Goal: Task Accomplishment & Management: Complete application form

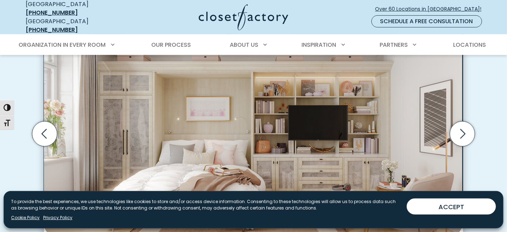
scroll to position [249, 0]
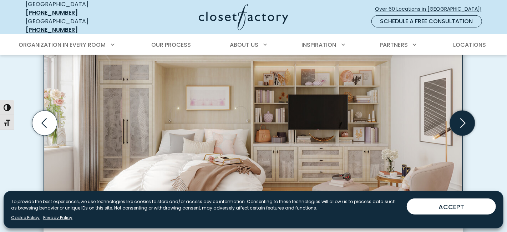
click at [469, 125] on icon "Next slide" at bounding box center [462, 123] width 25 height 25
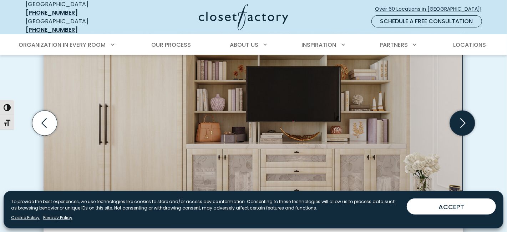
click at [469, 125] on icon "Next slide" at bounding box center [462, 123] width 25 height 25
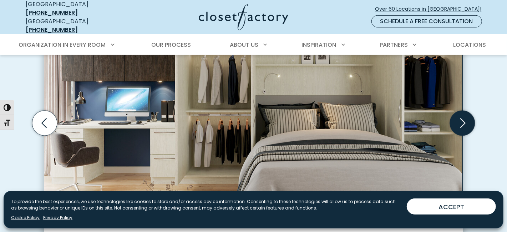
click at [469, 125] on icon "Next slide" at bounding box center [462, 123] width 25 height 25
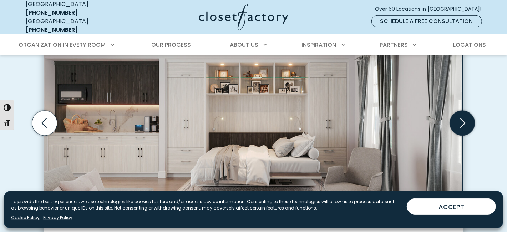
click at [469, 125] on icon "Next slide" at bounding box center [462, 123] width 25 height 25
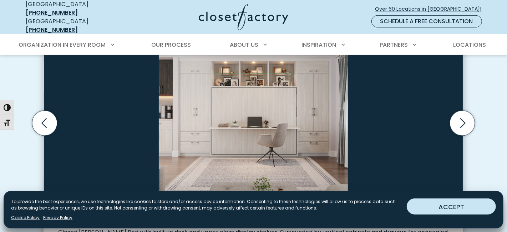
click at [450, 203] on button "ACCEPT" at bounding box center [450, 206] width 89 height 16
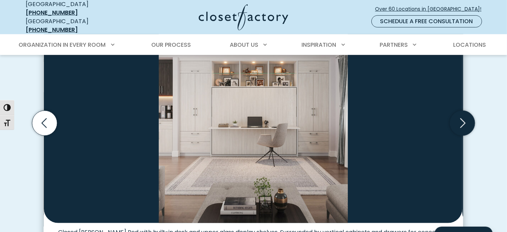
click at [461, 127] on icon "Next slide" at bounding box center [462, 123] width 5 height 10
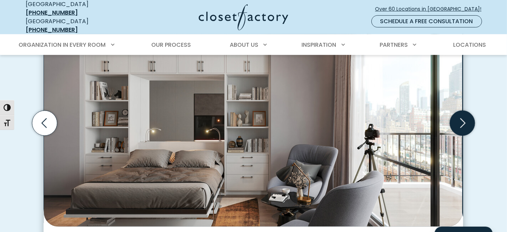
click at [461, 127] on icon "Next slide" at bounding box center [462, 123] width 5 height 10
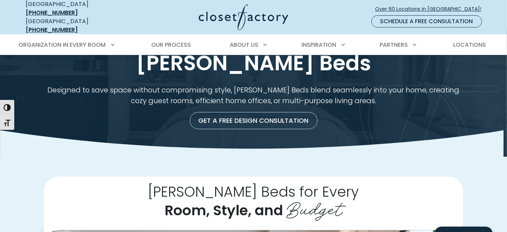
scroll to position [0, 0]
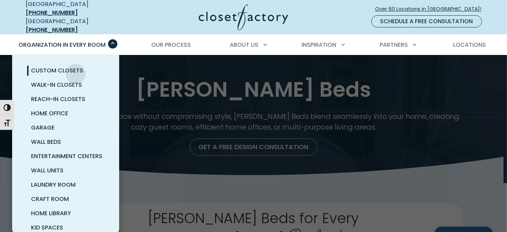
click at [76, 70] on span "Custom Closets" at bounding box center [57, 70] width 52 height 8
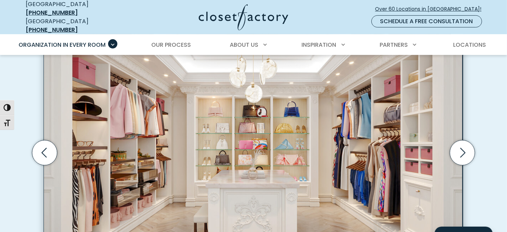
scroll to position [249, 0]
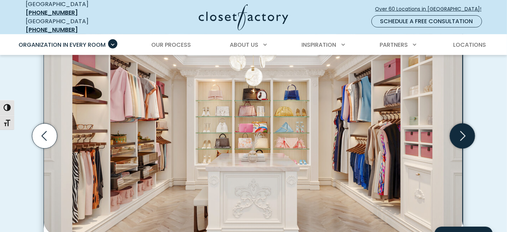
click at [458, 144] on icon "Next slide" at bounding box center [462, 135] width 25 height 25
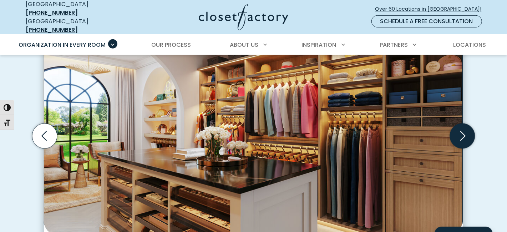
click at [458, 144] on icon "Next slide" at bounding box center [462, 135] width 25 height 25
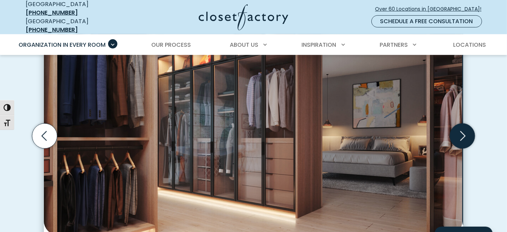
click at [458, 144] on icon "Next slide" at bounding box center [462, 135] width 25 height 25
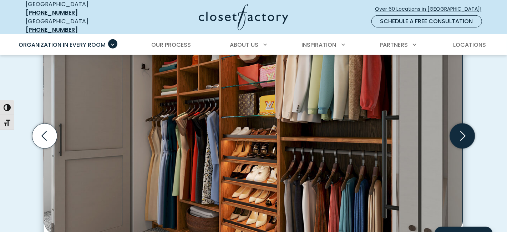
click at [458, 144] on icon "Next slide" at bounding box center [462, 135] width 25 height 25
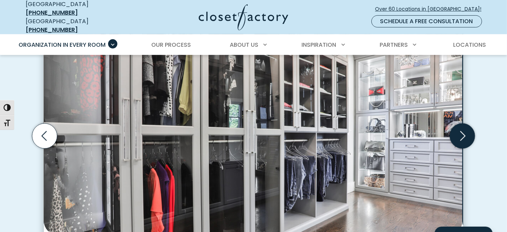
click at [458, 144] on icon "Next slide" at bounding box center [462, 135] width 25 height 25
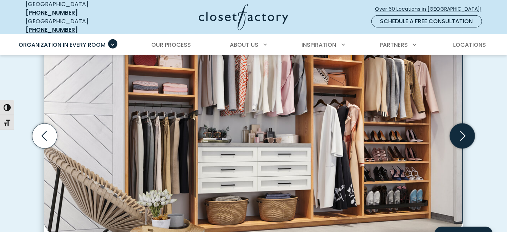
click at [458, 144] on icon "Next slide" at bounding box center [462, 135] width 25 height 25
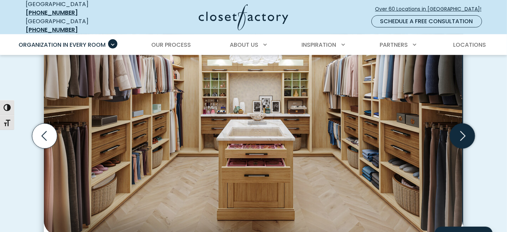
click at [458, 144] on icon "Next slide" at bounding box center [462, 135] width 25 height 25
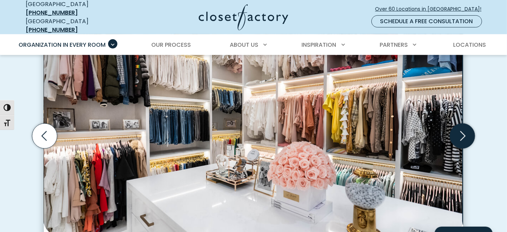
click at [458, 144] on icon "Next slide" at bounding box center [462, 135] width 25 height 25
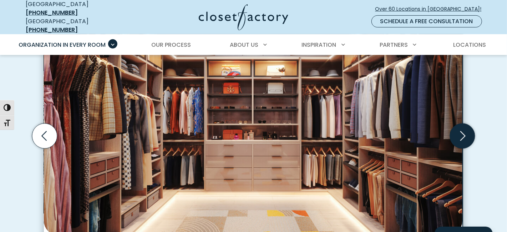
click at [458, 144] on icon "Next slide" at bounding box center [462, 135] width 25 height 25
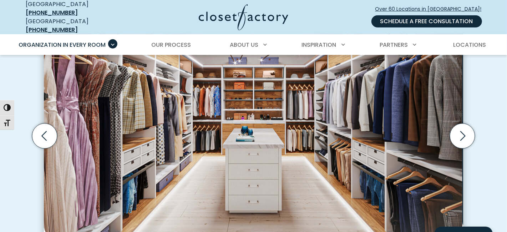
click at [405, 17] on link "Schedule a Free Consultation" at bounding box center [426, 21] width 111 height 12
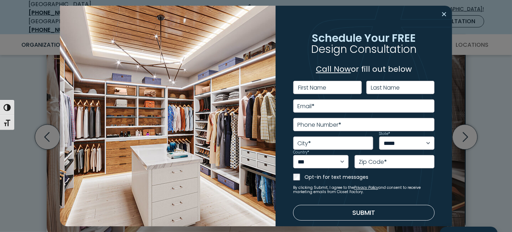
click at [439, 14] on button "Close modal" at bounding box center [444, 14] width 10 height 11
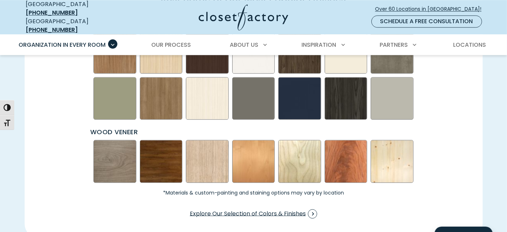
scroll to position [1140, 0]
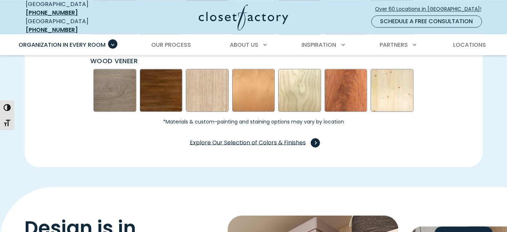
click at [218, 147] on span "Explore Our Selection of Colors & Finishes" at bounding box center [253, 142] width 127 height 9
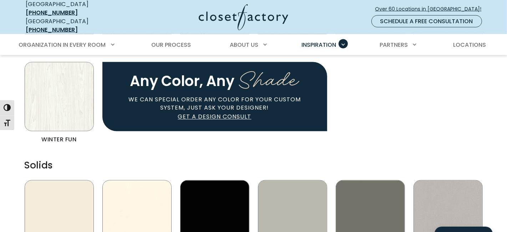
scroll to position [784, 0]
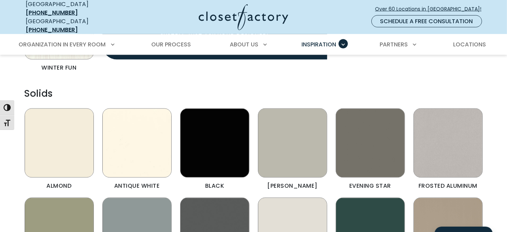
click at [52, 160] on img "Color & Finishes" at bounding box center [59, 142] width 69 height 69
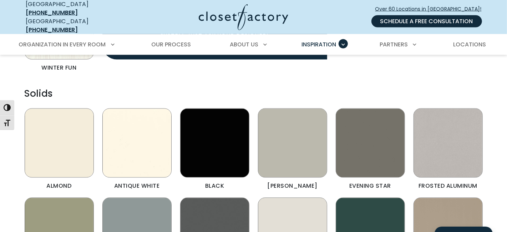
click at [432, 21] on link "Schedule a Free Consultation" at bounding box center [426, 21] width 111 height 12
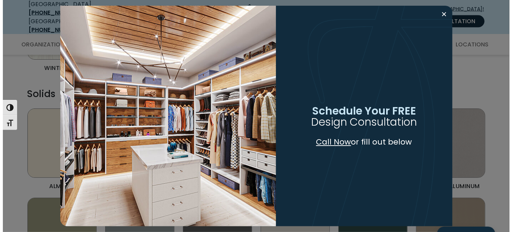
scroll to position [785, 0]
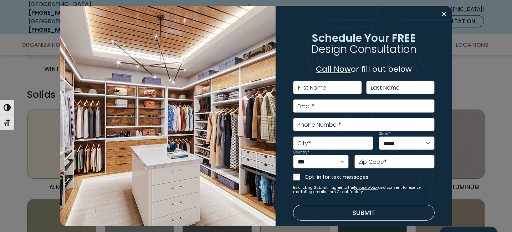
click at [316, 85] on label "First Name" at bounding box center [312, 88] width 28 height 6
click at [316, 81] on input "First Name" at bounding box center [327, 88] width 69 height 14
type input "*"
type input "***"
type input "*********"
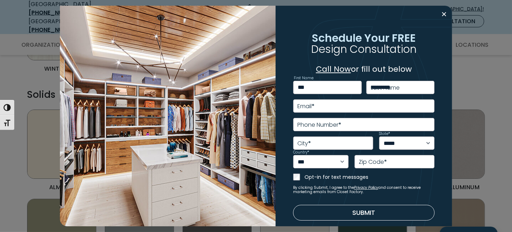
type input "**********"
select select "**"
type input "*****"
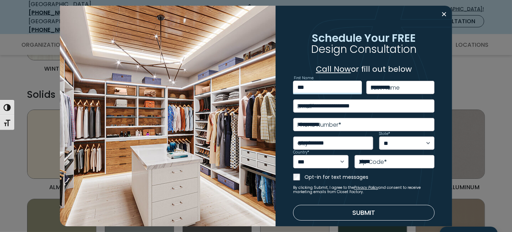
type input "**********"
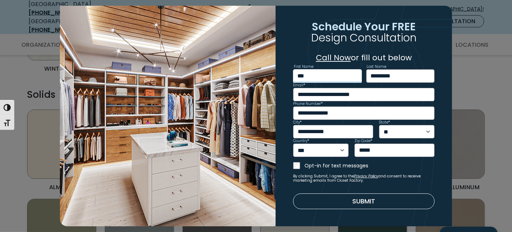
scroll to position [17, 0]
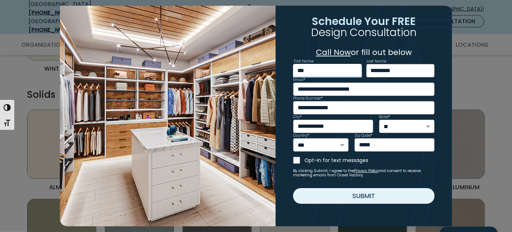
type input "***"
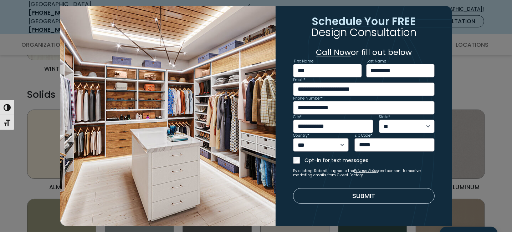
click at [365, 200] on button "Submit" at bounding box center [364, 196] width 142 height 16
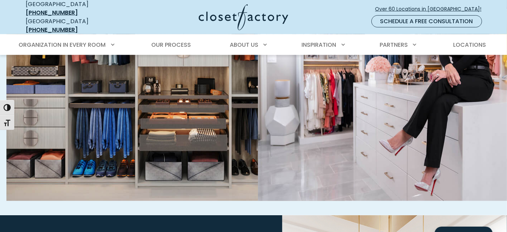
scroll to position [497, 0]
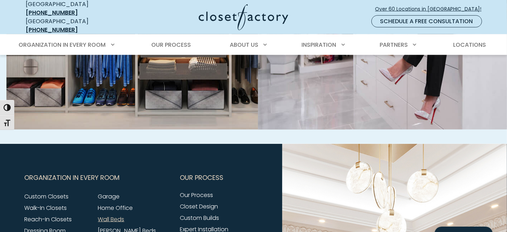
click at [104, 215] on link "Wall Beds" at bounding box center [111, 219] width 26 height 8
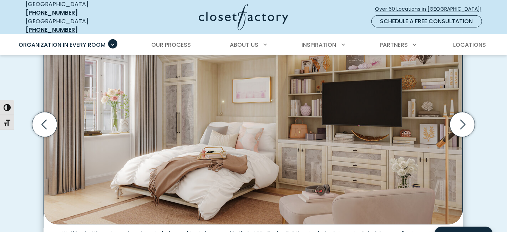
scroll to position [321, 0]
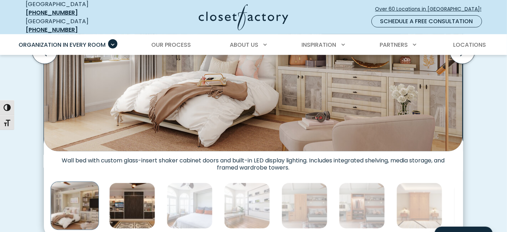
click at [135, 218] on img "Thumbnail Gallery" at bounding box center [132, 206] width 46 height 46
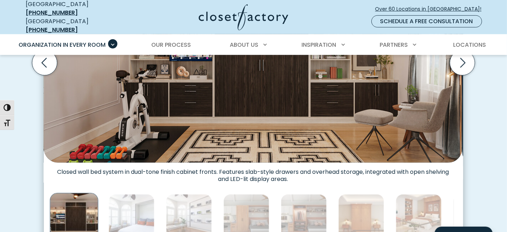
scroll to position [357, 0]
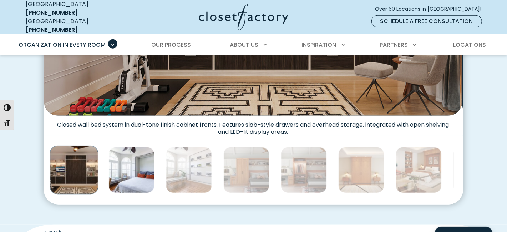
click at [152, 175] on img "Thumbnail Gallery" at bounding box center [131, 170] width 46 height 46
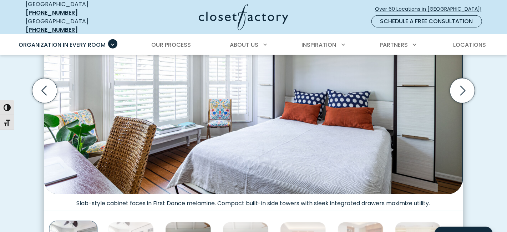
scroll to position [321, 0]
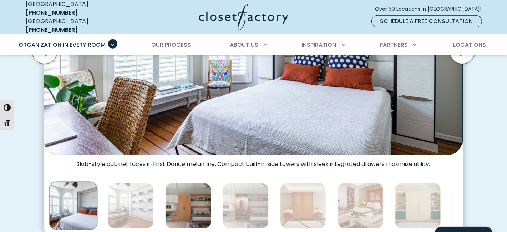
click at [189, 207] on img "Thumbnail Gallery" at bounding box center [188, 206] width 46 height 46
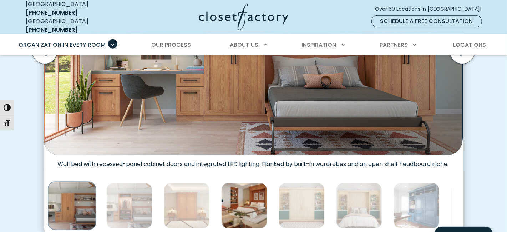
click at [250, 220] on img "Thumbnail Gallery" at bounding box center [244, 206] width 46 height 46
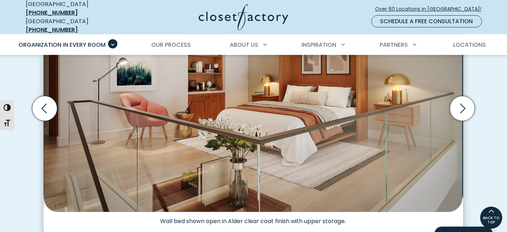
scroll to position [214, 0]
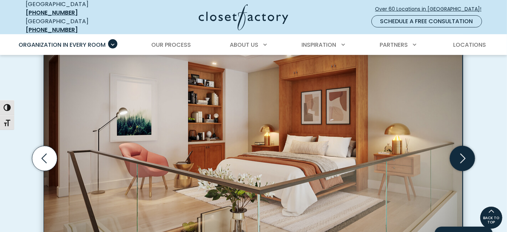
click at [462, 154] on icon "Next slide" at bounding box center [462, 158] width 25 height 25
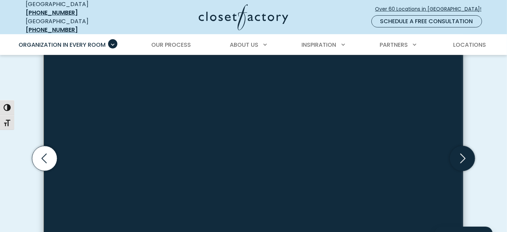
scroll to position [249, 0]
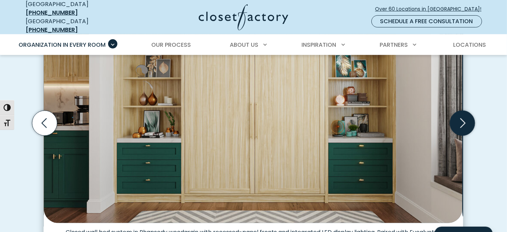
click at [456, 122] on icon "Next slide" at bounding box center [462, 123] width 25 height 25
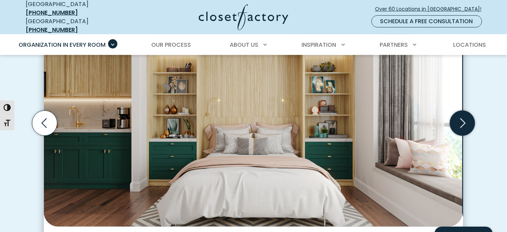
click at [456, 126] on icon "Next slide" at bounding box center [462, 123] width 25 height 25
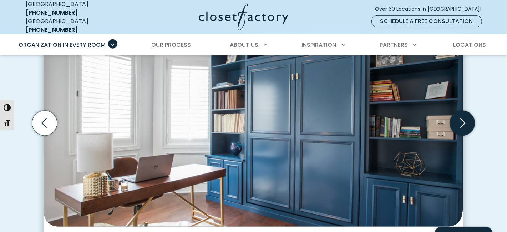
click at [461, 124] on icon "Next slide" at bounding box center [462, 123] width 25 height 25
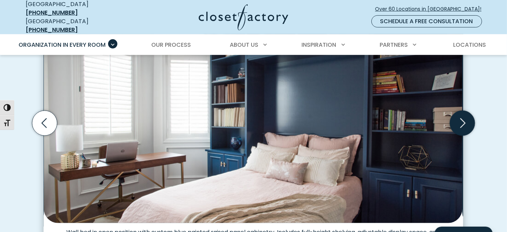
click at [461, 124] on icon "Next slide" at bounding box center [462, 123] width 25 height 25
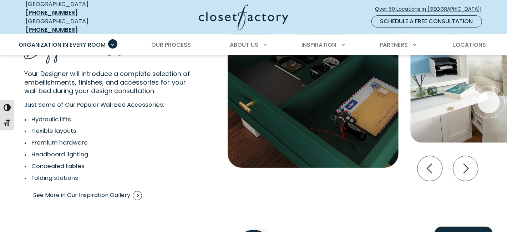
scroll to position [1426, 0]
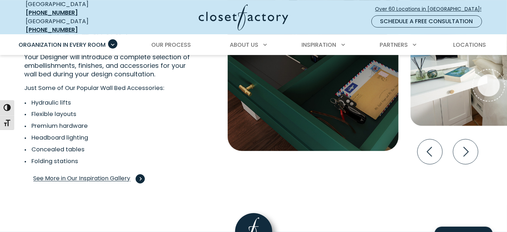
click at [98, 183] on span "See More in Our Inspiration Gallery" at bounding box center [88, 178] width 108 height 9
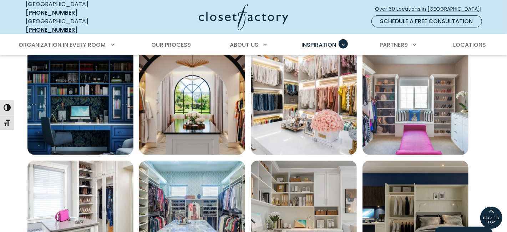
scroll to position [178, 0]
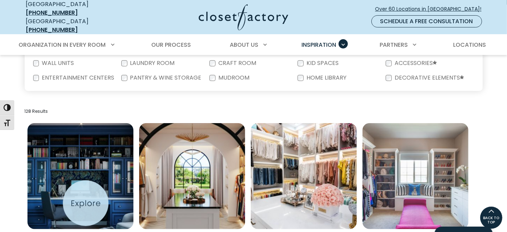
click at [80, 196] on img "Open inspiration gallery to preview enlarged image" at bounding box center [80, 176] width 106 height 106
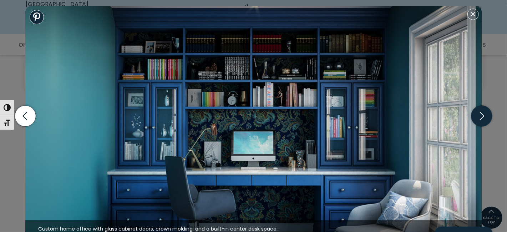
click at [483, 117] on icon "button" at bounding box center [481, 116] width 21 height 21
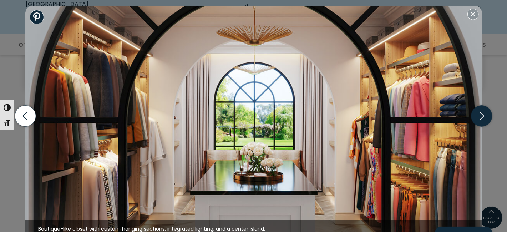
click at [483, 117] on icon "button" at bounding box center [481, 116] width 21 height 21
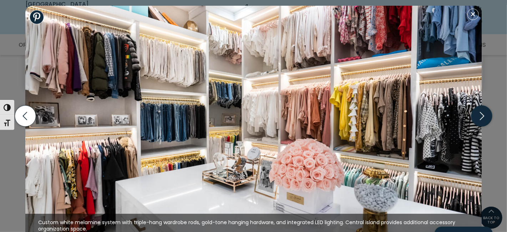
click at [483, 117] on icon "button" at bounding box center [481, 116] width 21 height 21
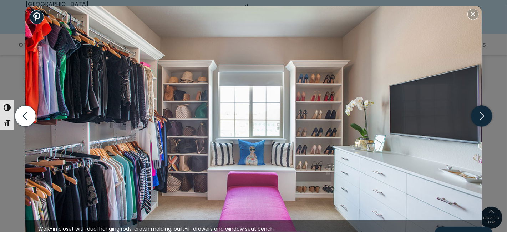
click at [483, 117] on icon "button" at bounding box center [482, 116] width 4 height 8
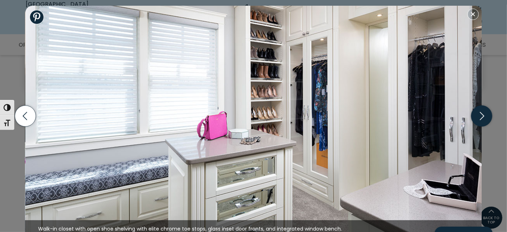
click at [483, 117] on icon "button" at bounding box center [482, 116] width 4 height 8
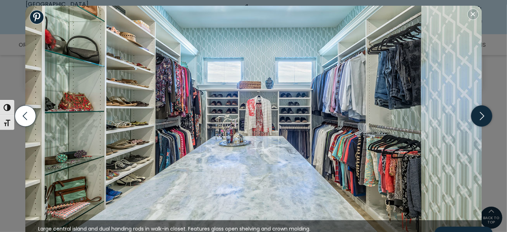
click at [483, 116] on icon "button" at bounding box center [482, 116] width 4 height 8
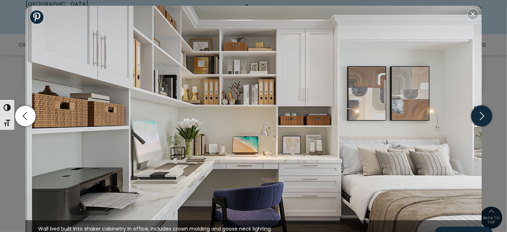
click at [483, 116] on icon "button" at bounding box center [481, 116] width 21 height 21
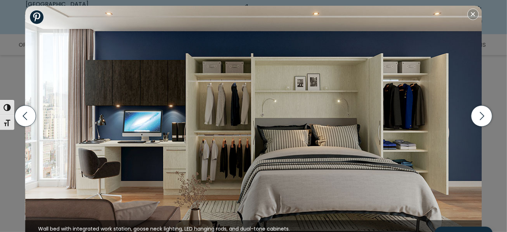
scroll to position [249, 0]
click at [483, 112] on icon "button" at bounding box center [481, 116] width 21 height 21
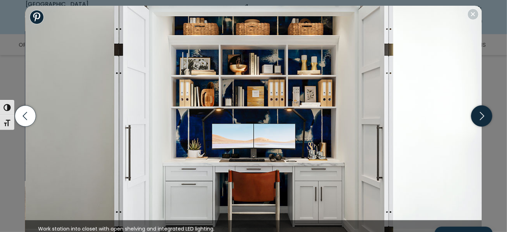
click at [483, 112] on icon "button" at bounding box center [481, 116] width 21 height 21
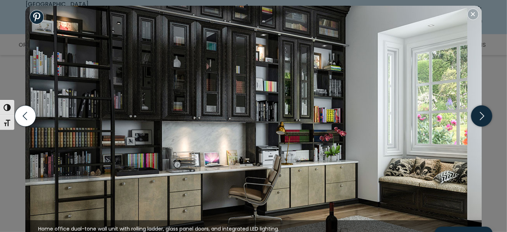
click at [483, 112] on icon "button" at bounding box center [481, 116] width 21 height 21
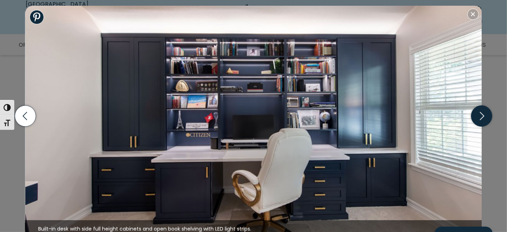
click at [483, 112] on icon "button" at bounding box center [481, 116] width 21 height 21
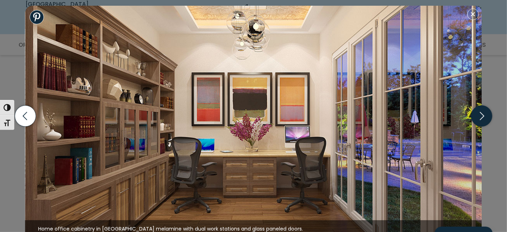
click at [482, 113] on icon "button" at bounding box center [481, 116] width 21 height 21
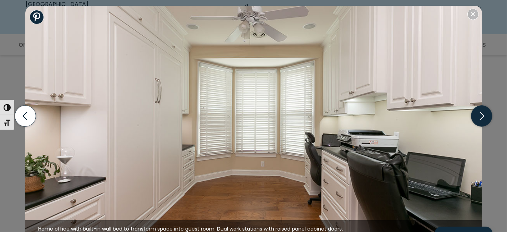
click at [482, 114] on icon "button" at bounding box center [482, 116] width 4 height 8
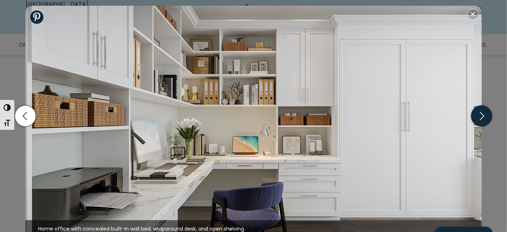
click at [482, 114] on icon "button" at bounding box center [482, 116] width 4 height 8
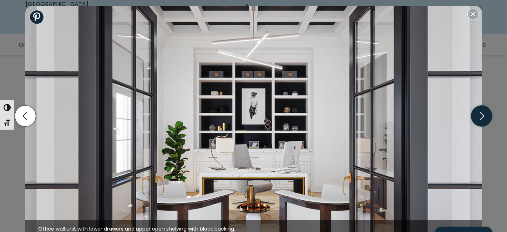
click at [482, 114] on icon "button" at bounding box center [482, 116] width 4 height 8
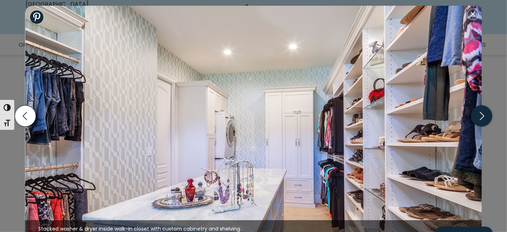
click at [482, 114] on icon "button" at bounding box center [482, 116] width 4 height 8
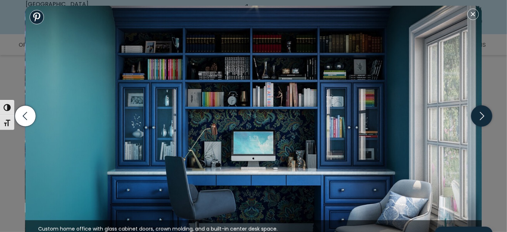
click at [482, 114] on icon "button" at bounding box center [482, 116] width 4 height 8
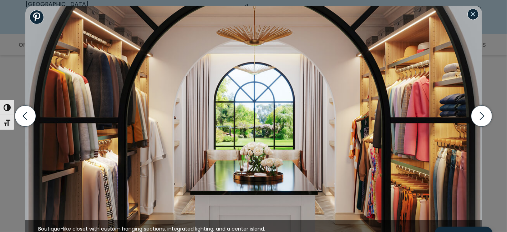
click at [471, 15] on button "Close modal" at bounding box center [472, 14] width 11 height 11
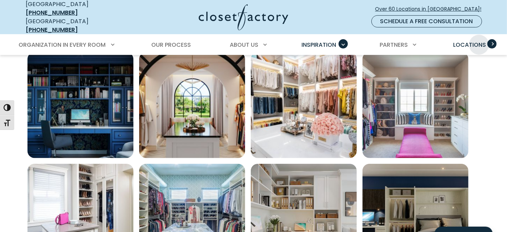
click at [478, 41] on span "Locations" at bounding box center [469, 45] width 33 height 8
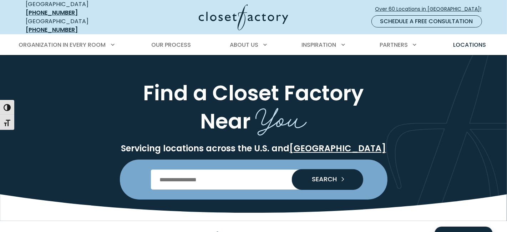
click at [167, 178] on input "Enter Postal Code" at bounding box center [253, 179] width 205 height 20
type input "*****"
click at [292, 169] on button "SEARCH" at bounding box center [327, 179] width 71 height 21
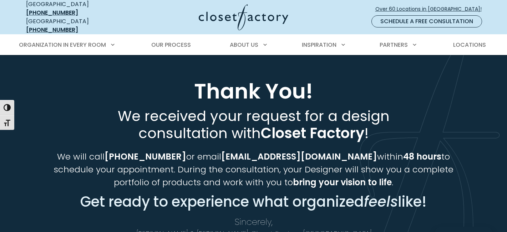
scroll to position [497, 0]
